Goal: Transaction & Acquisition: Purchase product/service

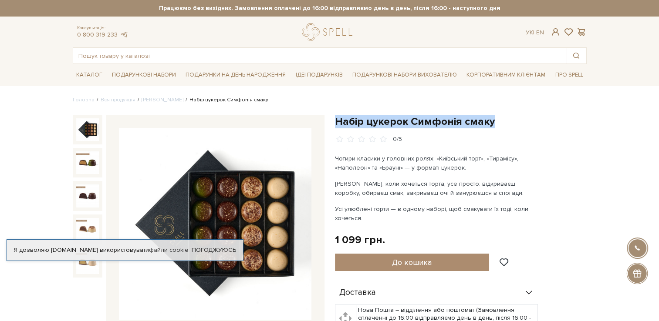
drag, startPoint x: 333, startPoint y: 107, endPoint x: 351, endPoint y: 120, distance: 22.1
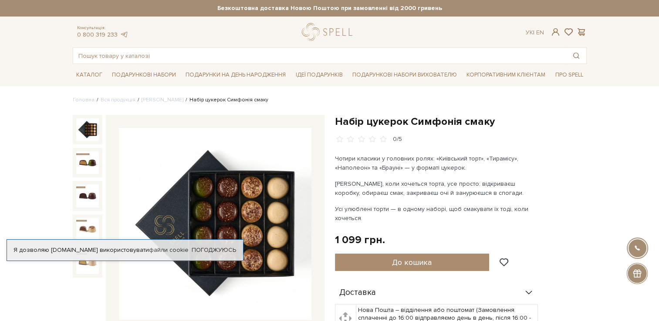
drag, startPoint x: 351, startPoint y: 120, endPoint x: 499, endPoint y: 89, distance: 150.8
drag, startPoint x: 495, startPoint y: 122, endPoint x: 410, endPoint y: 118, distance: 85.5
click at [410, 118] on h1 "Набір цукерок Симфонія смаку" at bounding box center [461, 121] width 252 height 13
copy h1 "Симфонія смаку"
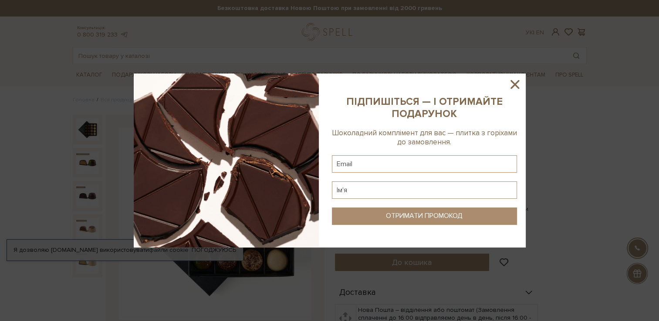
click at [512, 88] on icon at bounding box center [514, 84] width 15 height 15
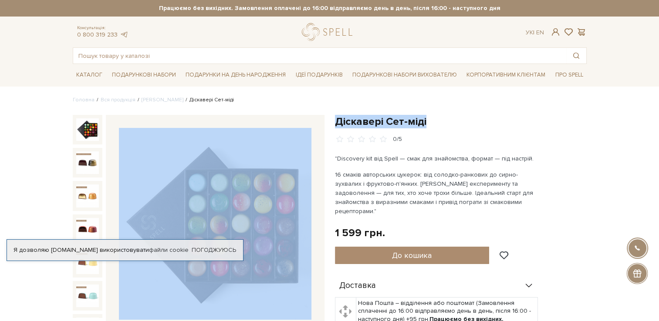
drag, startPoint x: 329, startPoint y: 121, endPoint x: 449, endPoint y: 115, distance: 120.7
click at [458, 115] on h1 "Діскавері Сет-міді" at bounding box center [461, 121] width 252 height 13
